Goal: Information Seeking & Learning: Learn about a topic

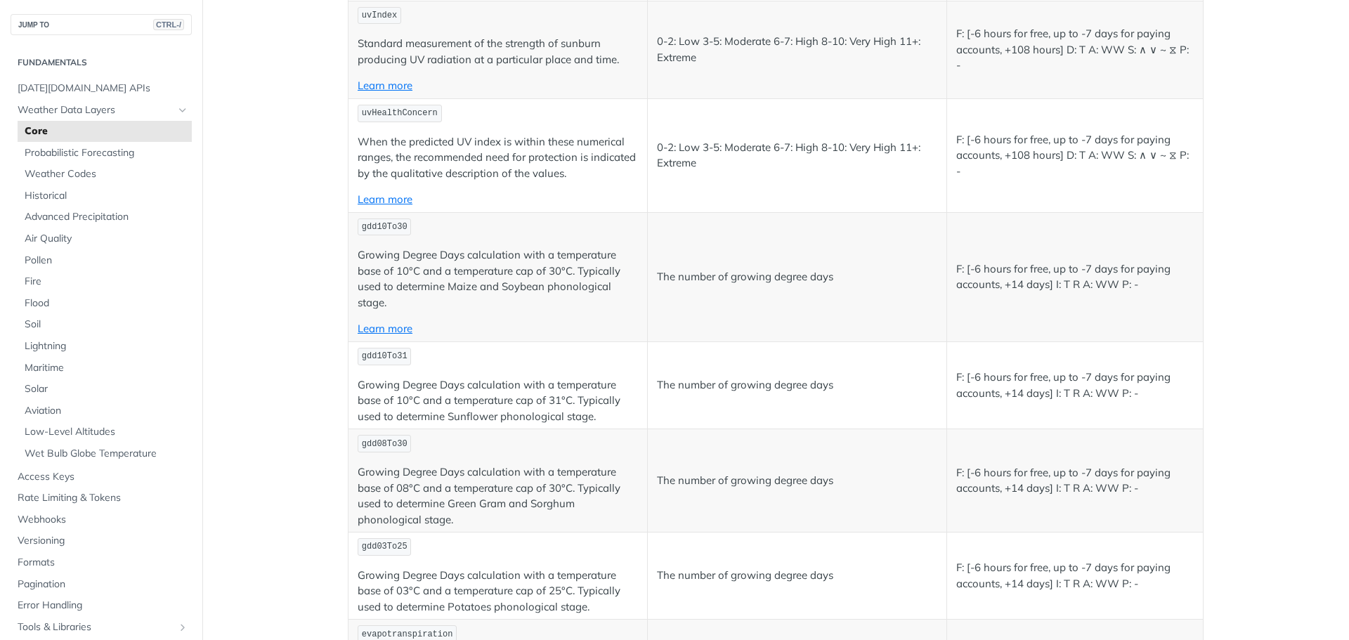
scroll to position [6242, 0]
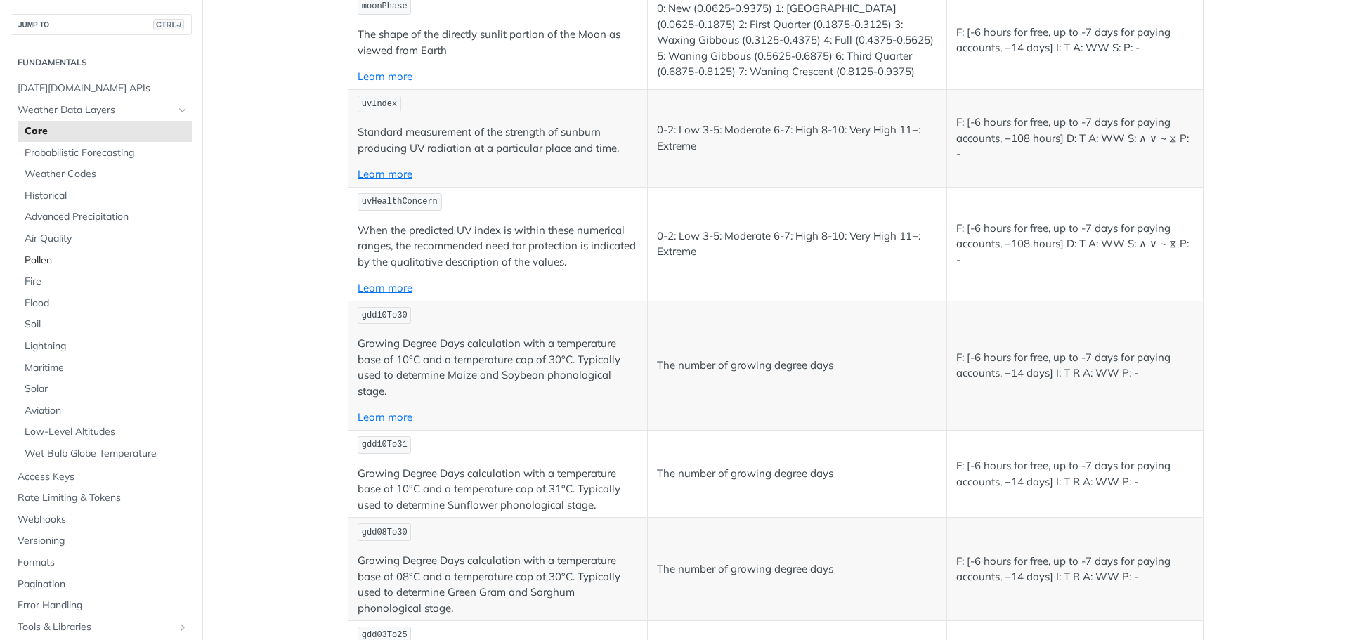
drag, startPoint x: 47, startPoint y: 264, endPoint x: 98, endPoint y: 260, distance: 50.7
click at [47, 264] on span "Pollen" at bounding box center [107, 261] width 164 height 14
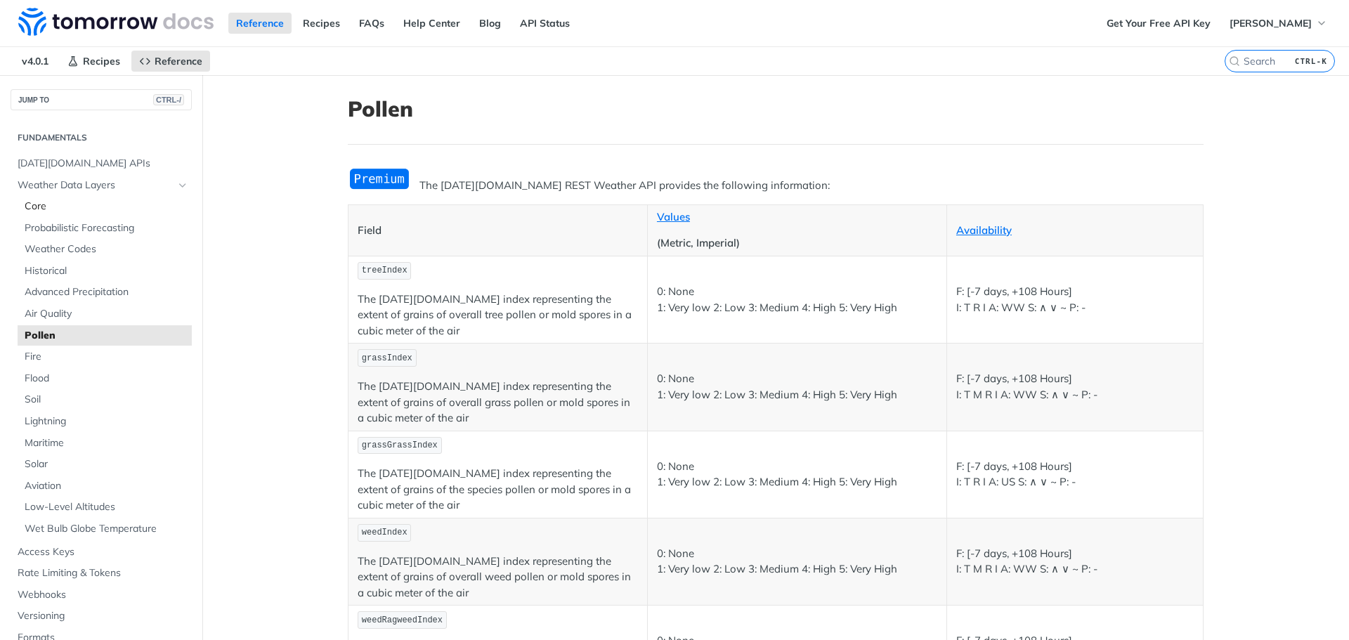
click at [51, 200] on span "Core" at bounding box center [107, 207] width 164 height 14
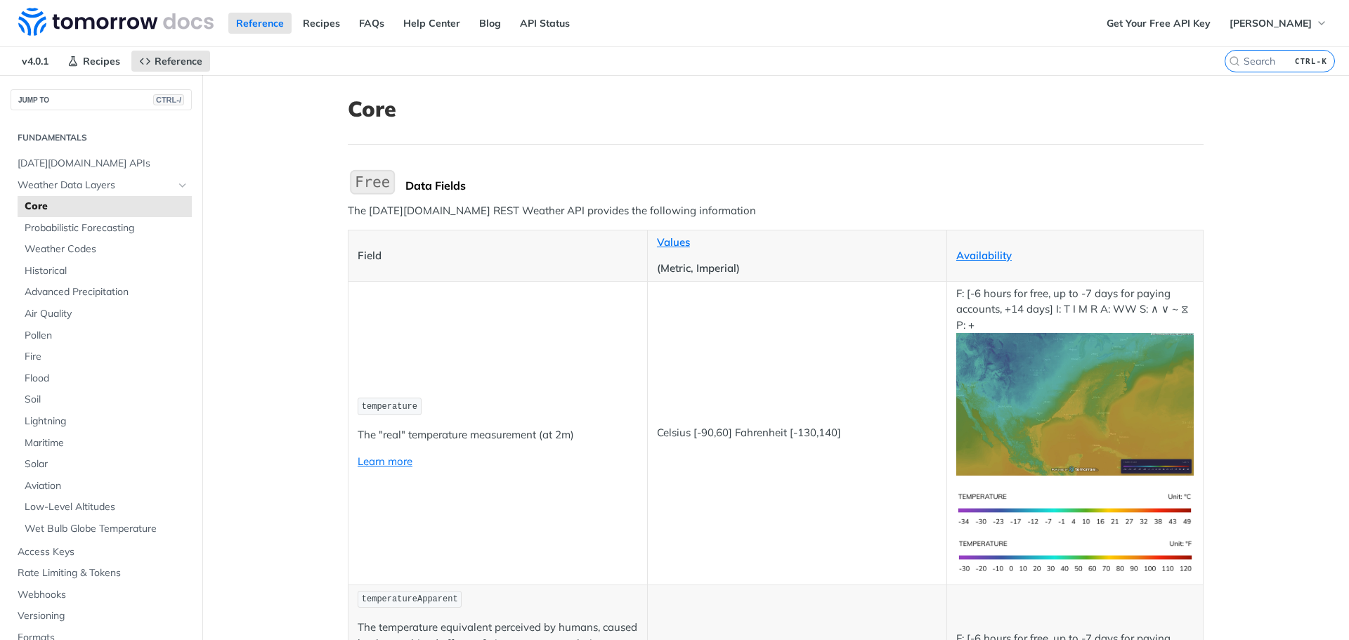
scroll to position [7157, 0]
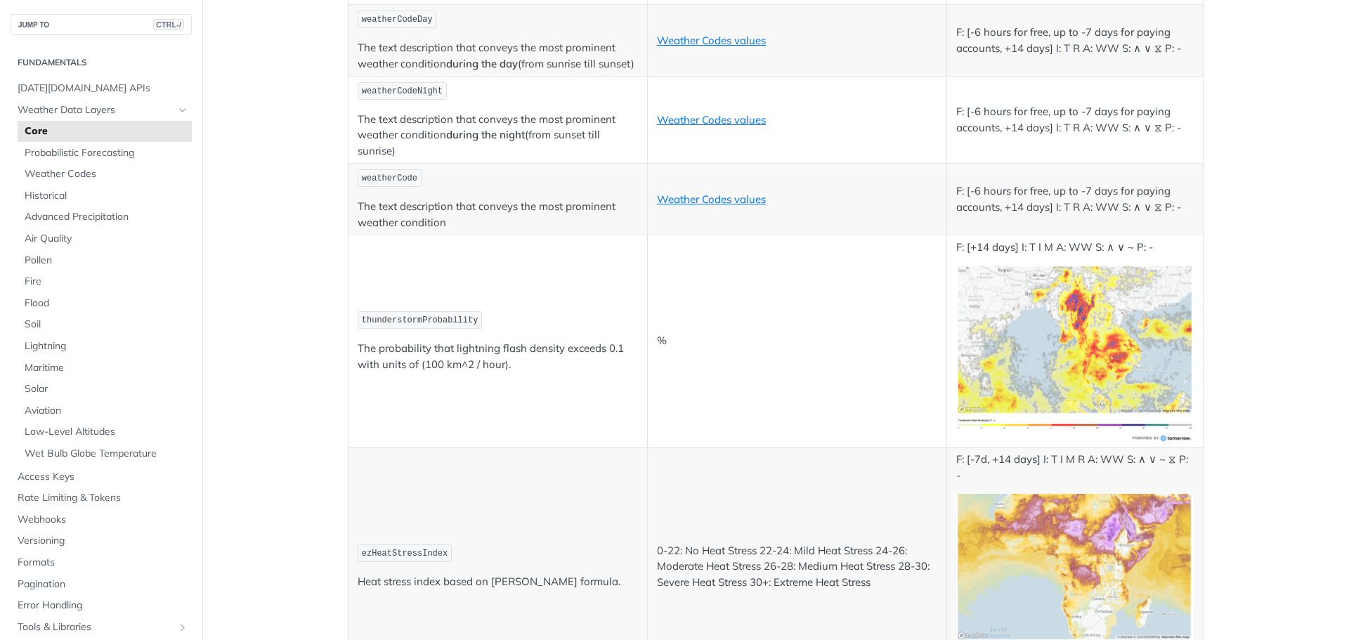
click at [434, 318] on span "thunderstormProbability" at bounding box center [420, 321] width 117 height 10
copy span "thunderstormProbability"
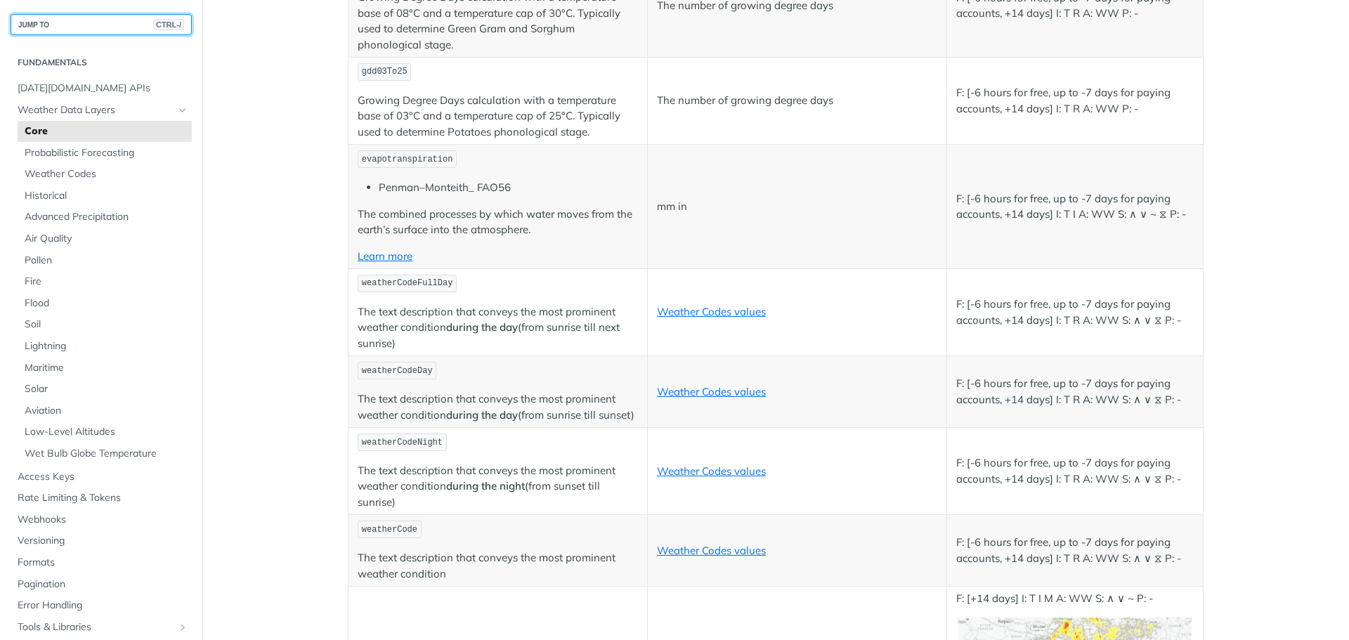
click at [60, 22] on button "JUMP TO CTRL-/" at bounding box center [101, 24] width 181 height 21
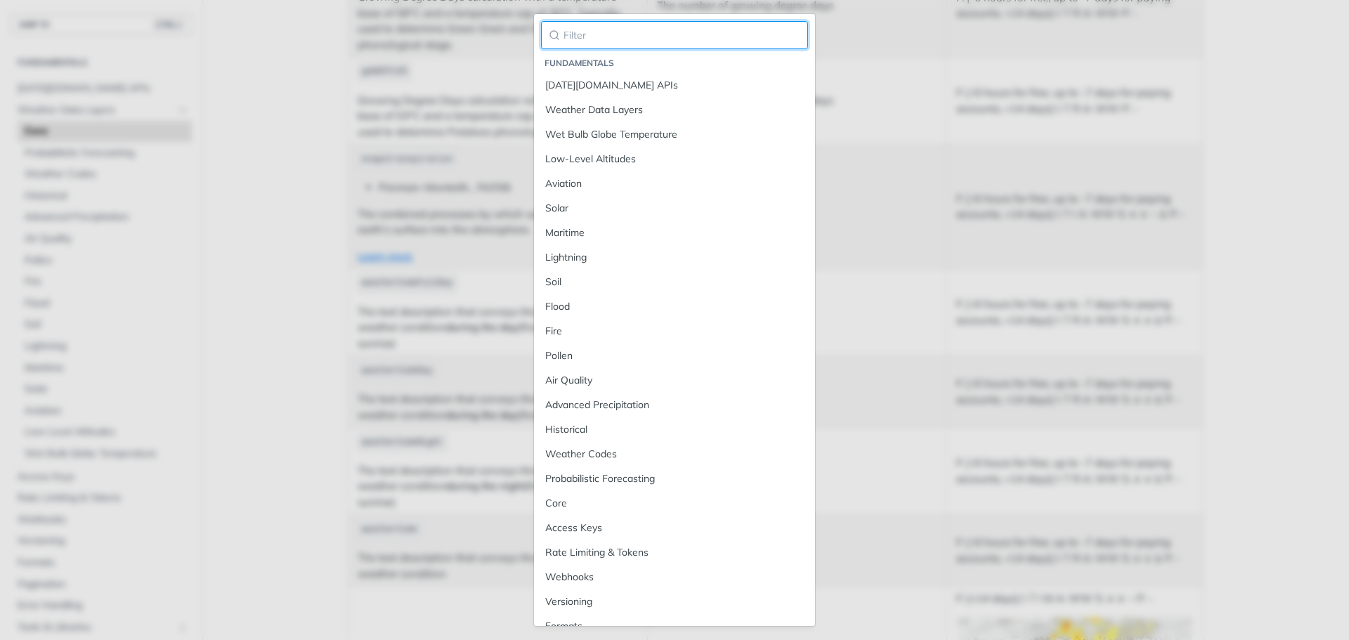
paste input "thunderstormProbability"
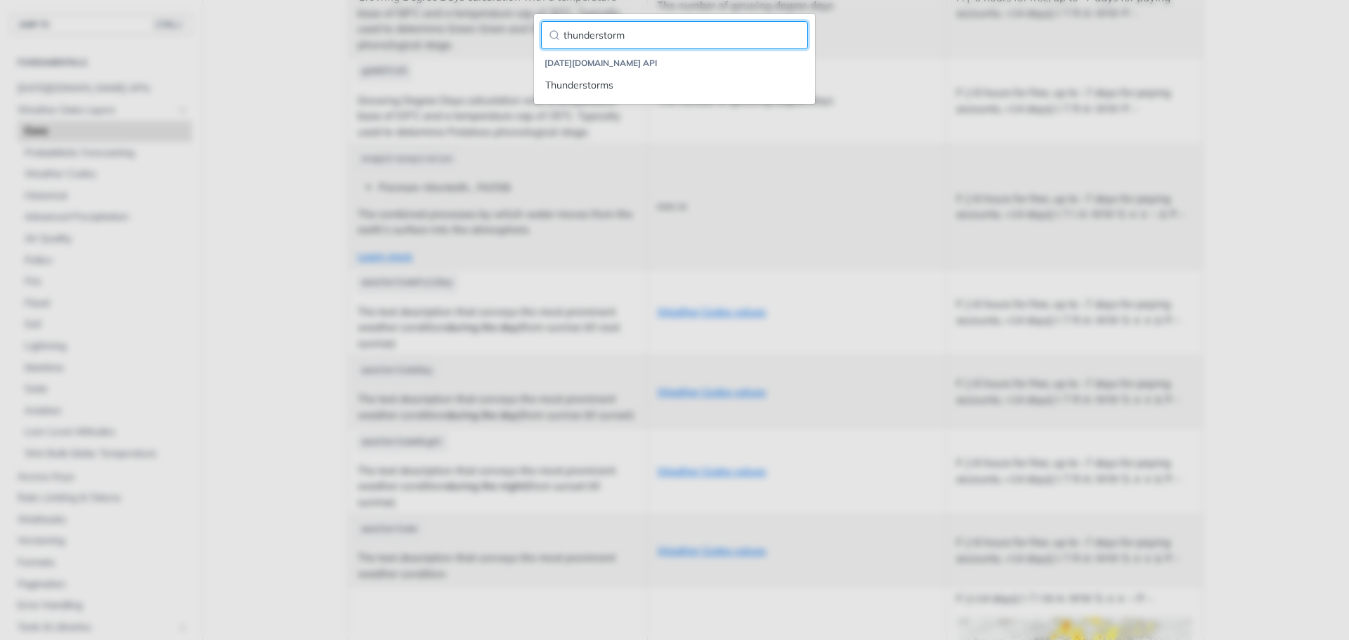
type input "thunderstorm"
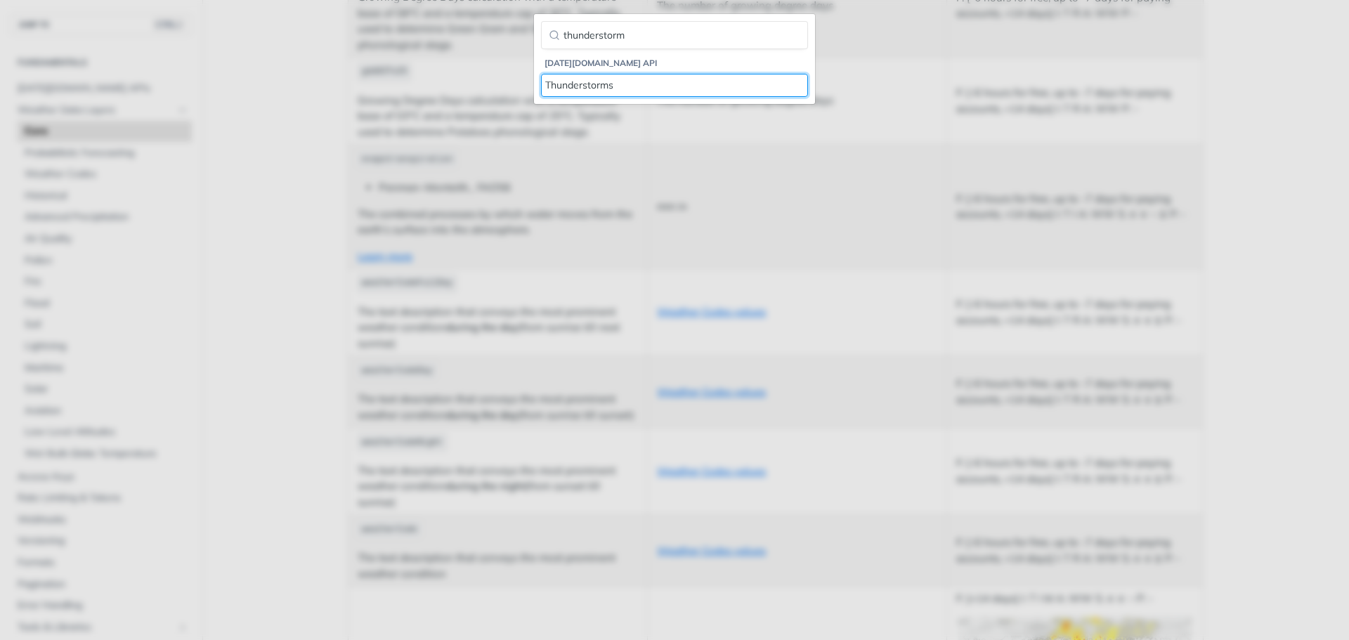
click at [635, 84] on div "Thunderstorms" at bounding box center [674, 85] width 259 height 15
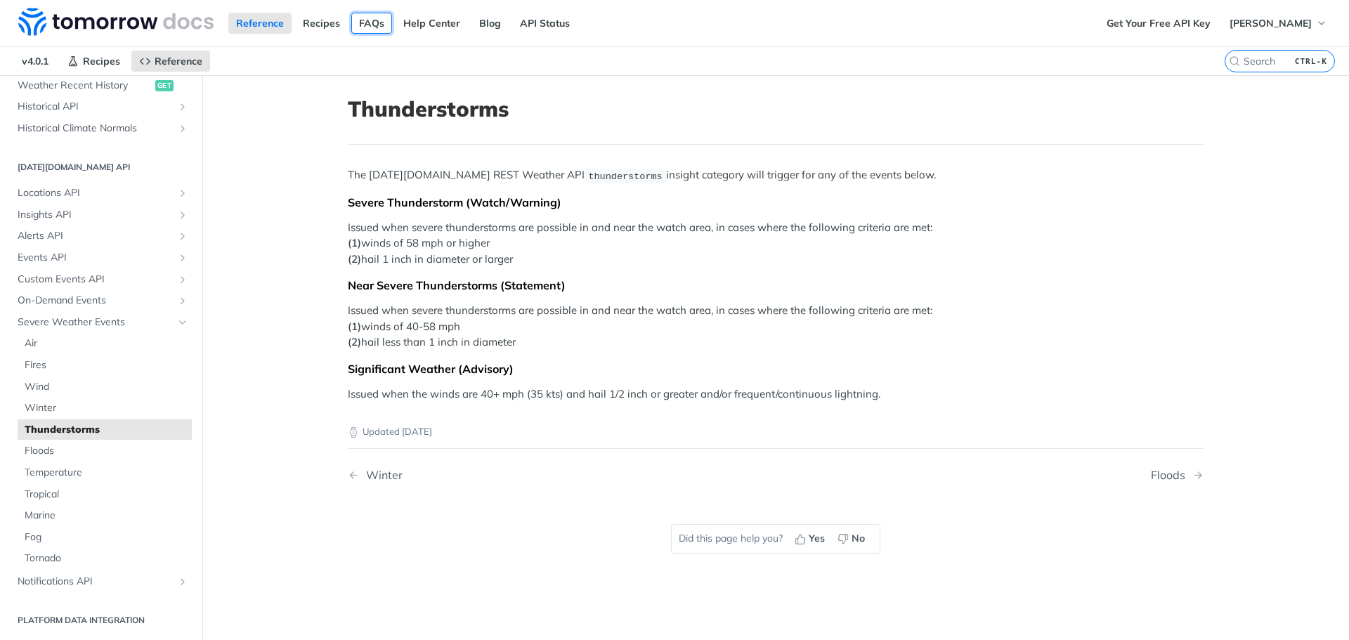
click at [362, 24] on link "FAQs" at bounding box center [371, 23] width 41 height 21
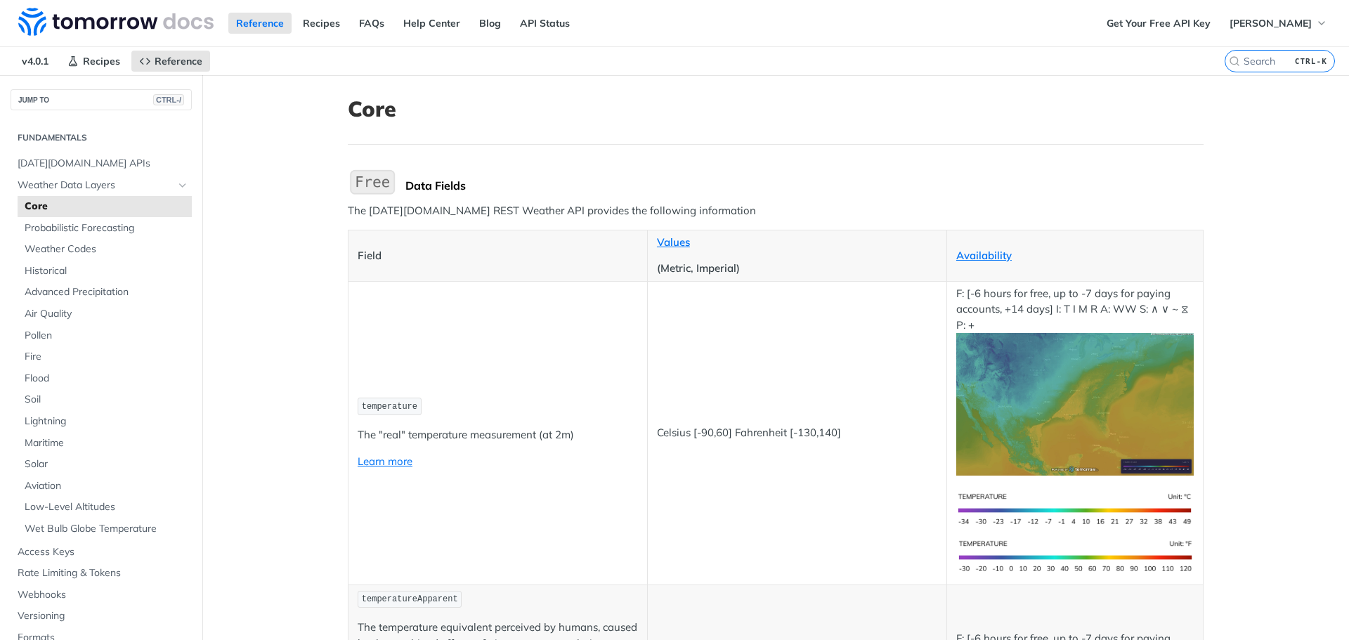
drag, startPoint x: 453, startPoint y: 24, endPoint x: 471, endPoint y: 56, distance: 36.8
click at [453, 24] on link "Help Center" at bounding box center [432, 23] width 72 height 21
click at [545, 22] on link "API Status" at bounding box center [544, 23] width 65 height 21
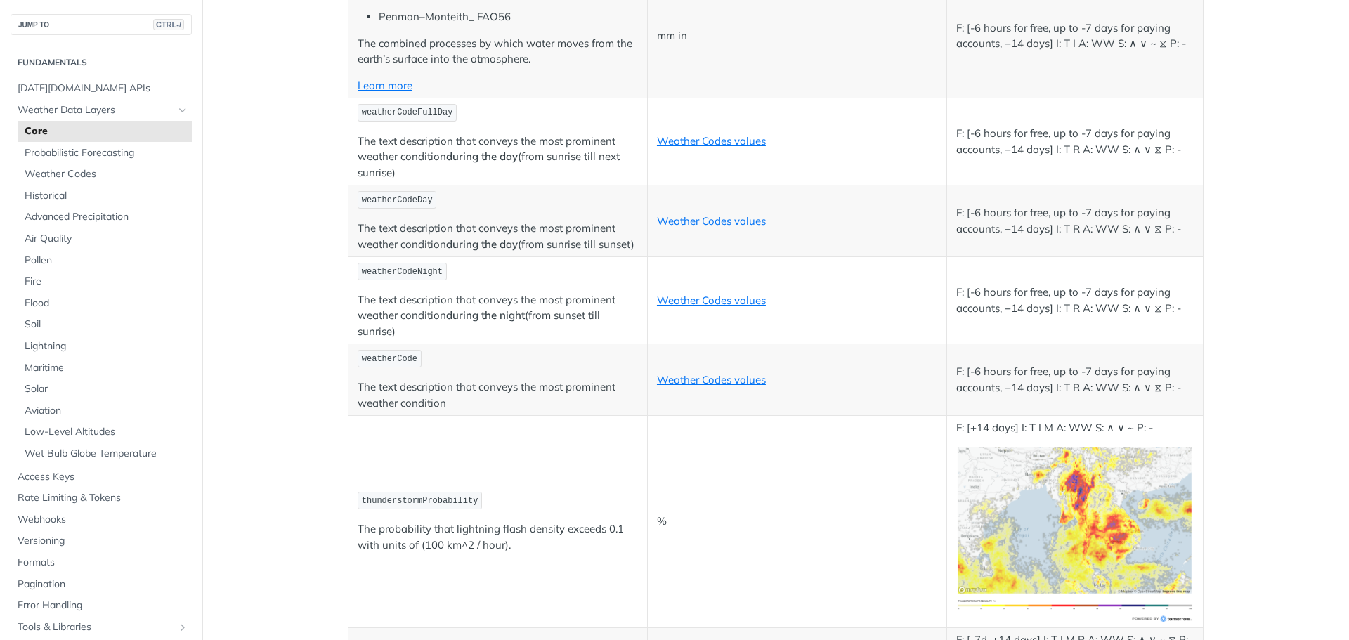
scroll to position [7089, 0]
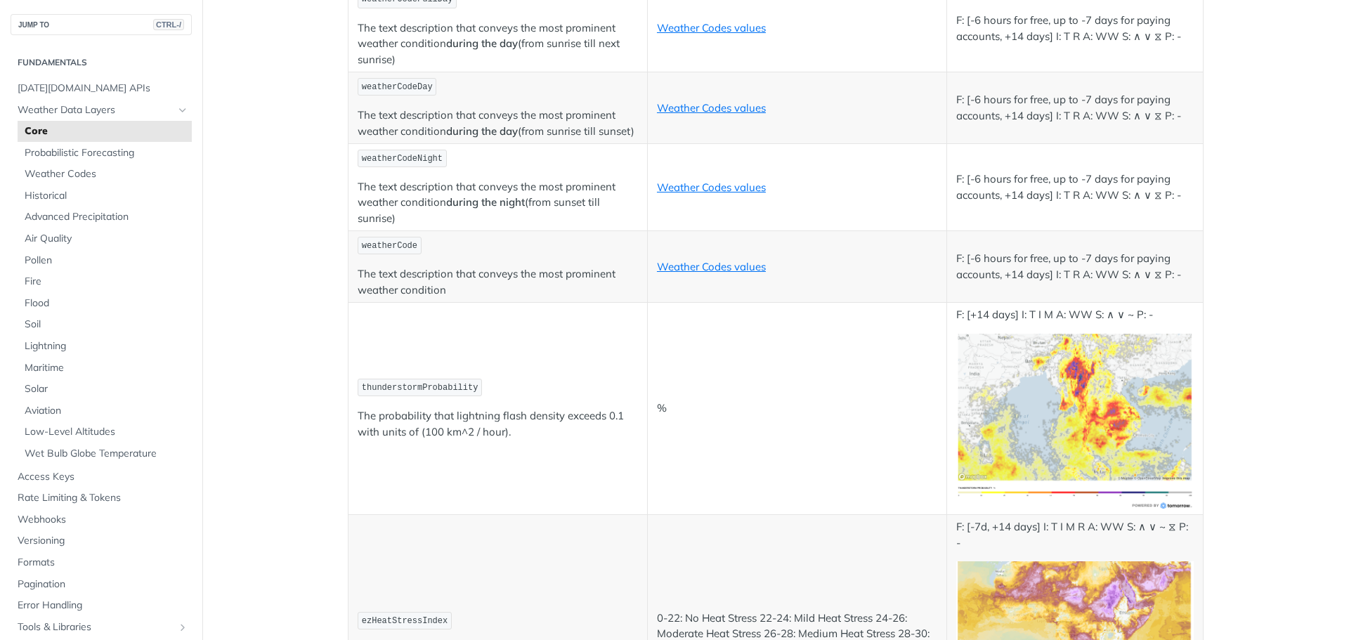
click at [1096, 398] on img "Expand image" at bounding box center [1075, 422] width 238 height 177
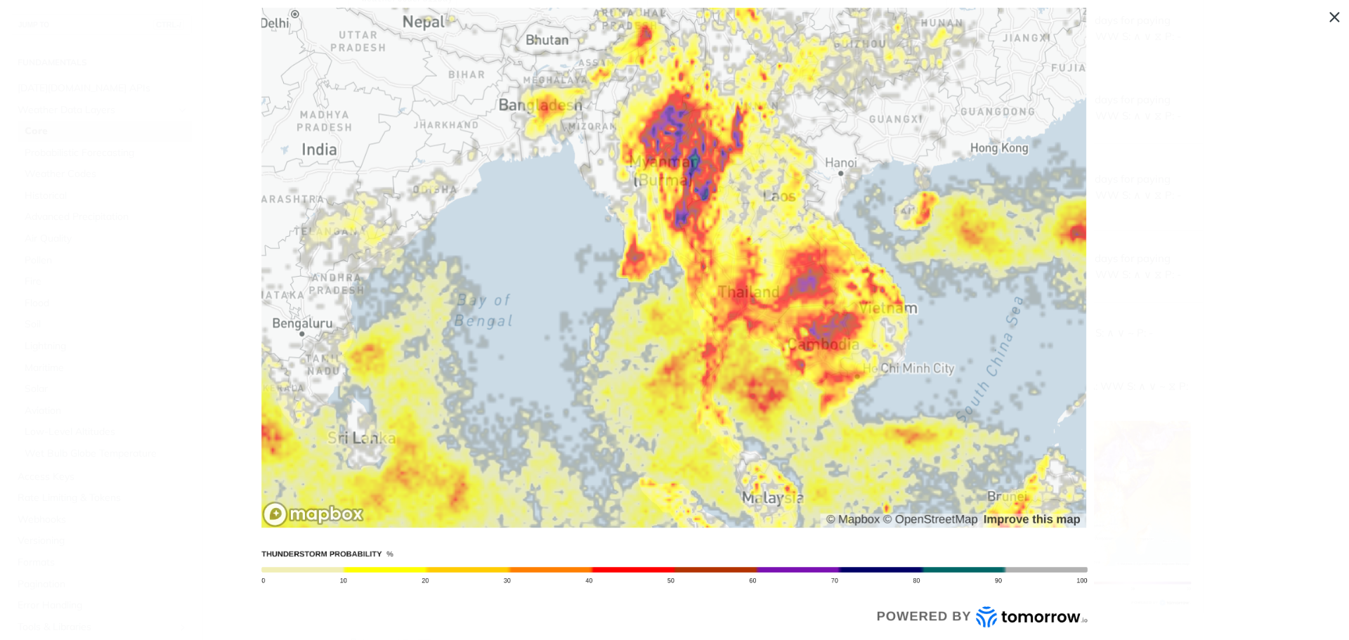
click at [1329, 18] on span "Collapse image" at bounding box center [674, 320] width 1349 height 640
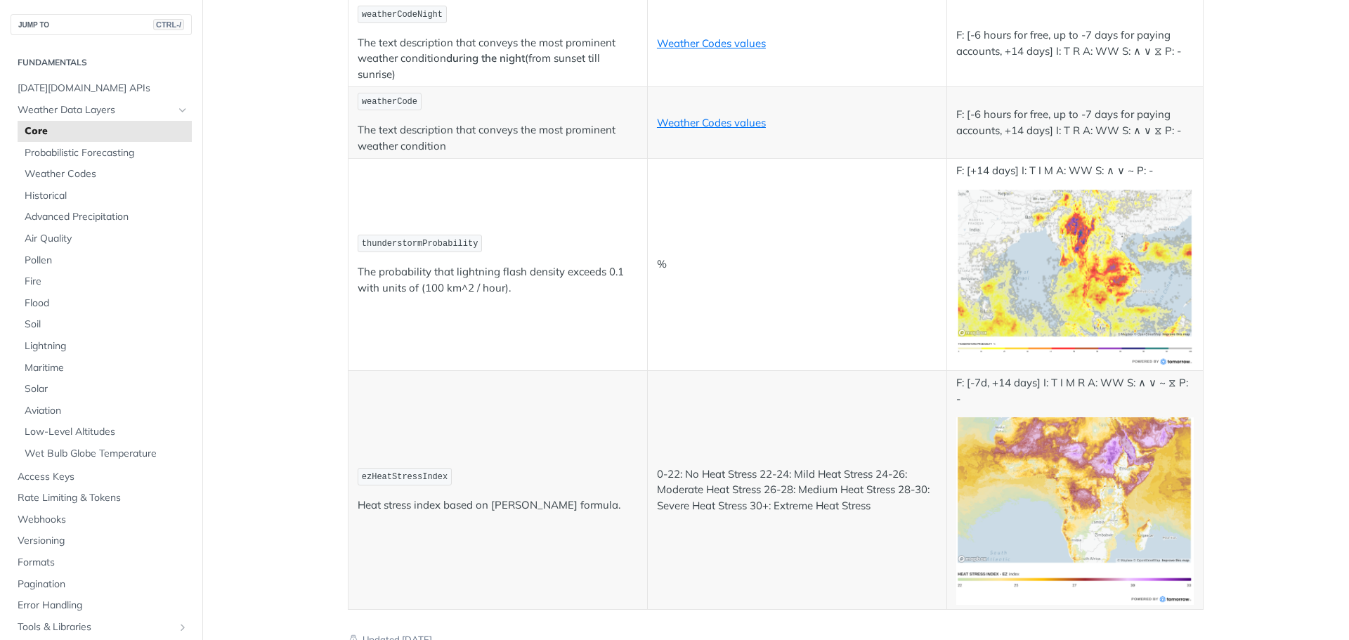
scroll to position [7230, 0]
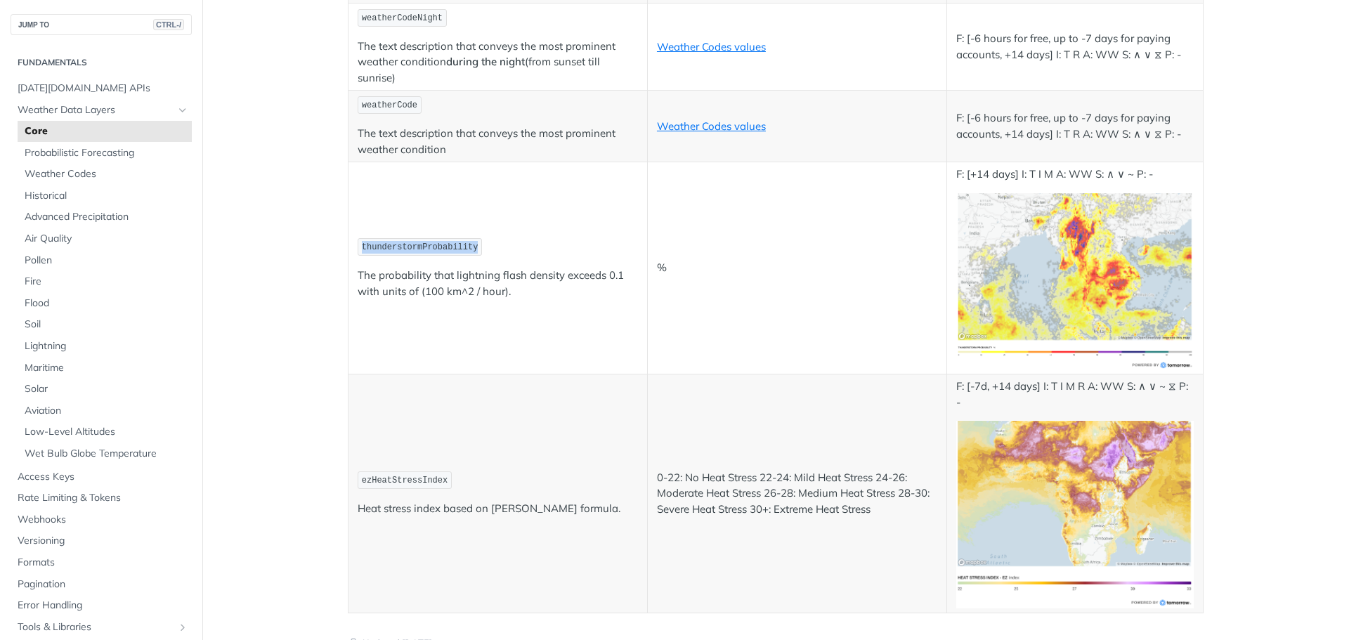
drag, startPoint x: 465, startPoint y: 249, endPoint x: 353, endPoint y: 251, distance: 112.4
click at [358, 251] on code "thunderstormProbability" at bounding box center [420, 247] width 124 height 18
copy span "thunderstormProbability"
